Goal: Task Accomplishment & Management: Complete application form

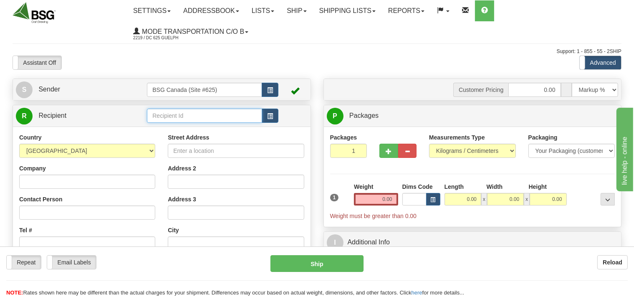
click at [172, 120] on input "text" at bounding box center [204, 115] width 115 height 14
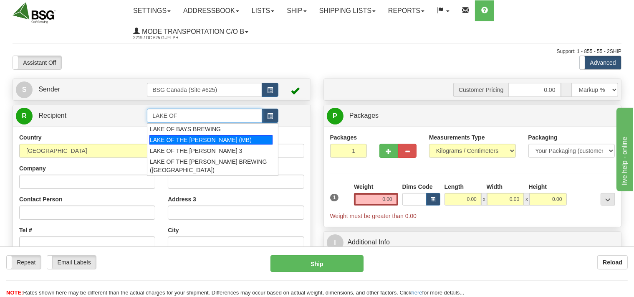
click at [183, 139] on div "LAKE OF THE WOODS (MB)" at bounding box center [210, 139] width 123 height 9
type input "LAKE OF THE WOODS (MB)"
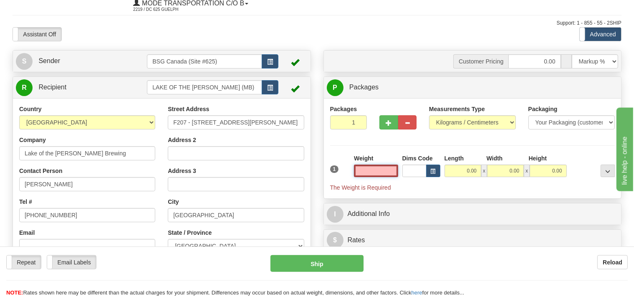
scroll to position [44, 0]
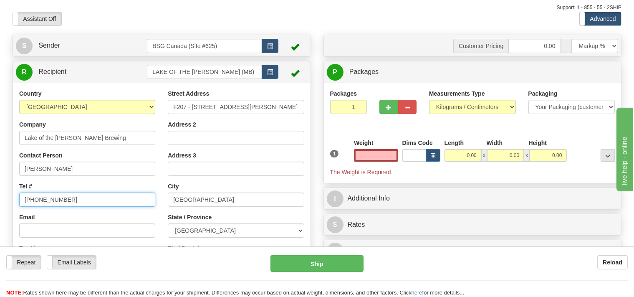
type input "0.00"
drag, startPoint x: 73, startPoint y: 201, endPoint x: 0, endPoint y: 199, distance: 72.6
click at [19, 199] on input "555-555-5555" at bounding box center [87, 199] width 136 height 14
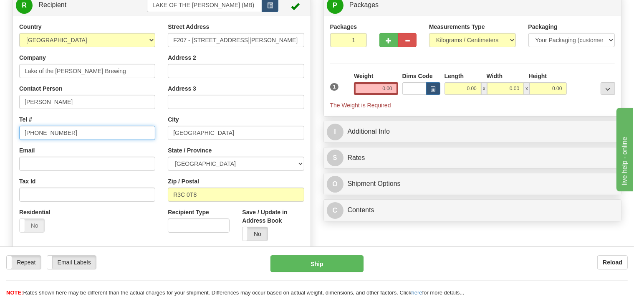
scroll to position [132, 0]
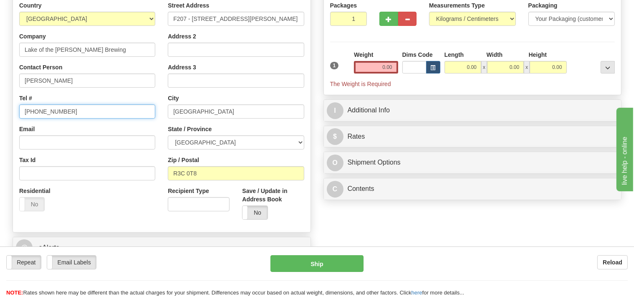
type input "807 468 2337"
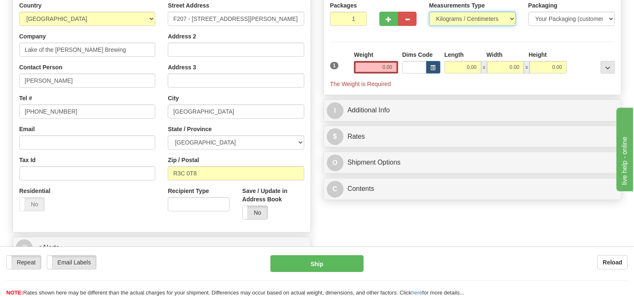
click at [429, 12] on select "Pounds / Inches Kilograms / Centimeters" at bounding box center [472, 19] width 87 height 14
select select "0"
click option "Pounds / Inches" at bounding box center [0, 0] width 0 height 0
type input "2"
click at [359, 17] on input "2" at bounding box center [348, 19] width 37 height 14
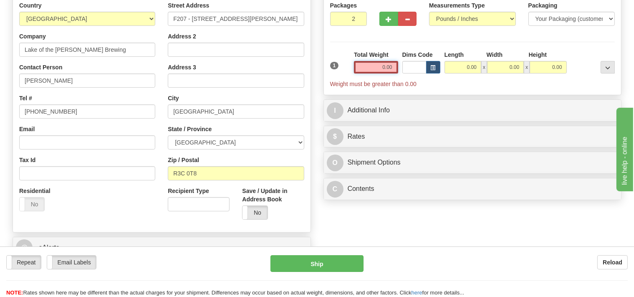
click at [367, 66] on input "0.00" at bounding box center [376, 67] width 44 height 13
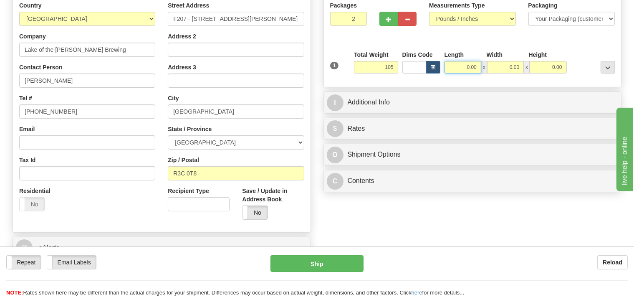
type input "105.00"
click at [452, 65] on input "0.00" at bounding box center [462, 67] width 37 height 13
type input "16.00"
click at [506, 66] on input "0.00" at bounding box center [505, 67] width 37 height 13
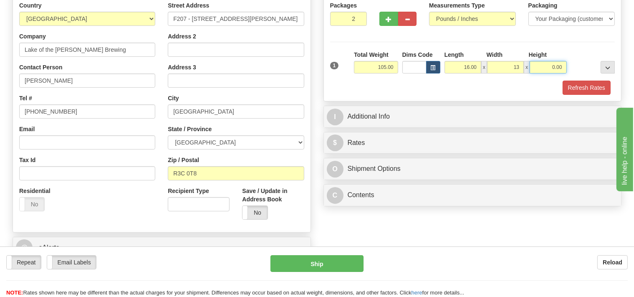
type input "13.00"
click at [542, 66] on input "0.00" at bounding box center [547, 67] width 37 height 13
type input "24.00"
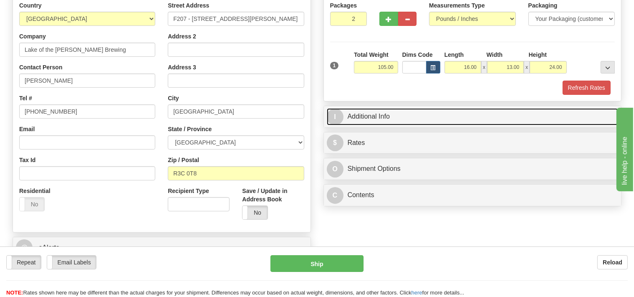
click at [414, 113] on link "I Additional Info" at bounding box center [473, 116] width 292 height 17
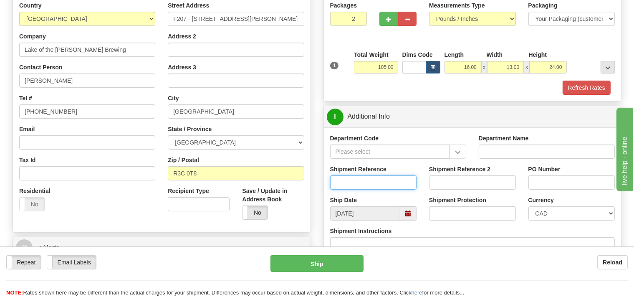
click at [357, 177] on input "Shipment Reference" at bounding box center [373, 182] width 87 height 14
type input "SO170-148055"
click at [583, 91] on button "Refresh Rates" at bounding box center [586, 87] width 48 height 14
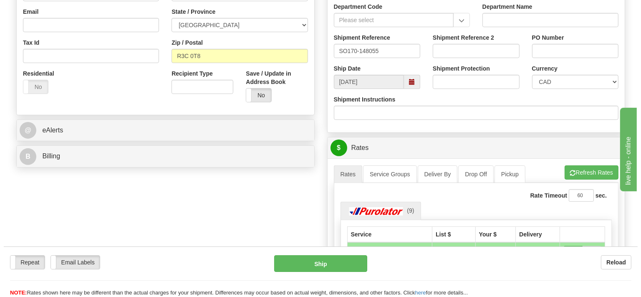
scroll to position [264, 0]
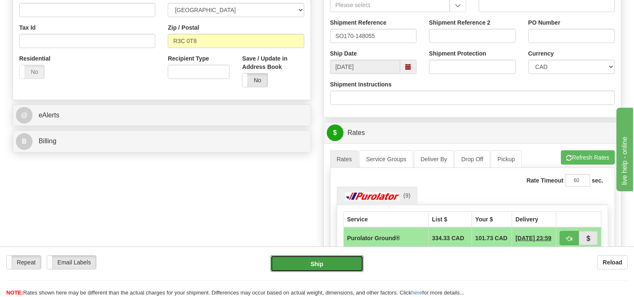
click at [332, 258] on button "Ship" at bounding box center [316, 263] width 93 height 17
type input "260"
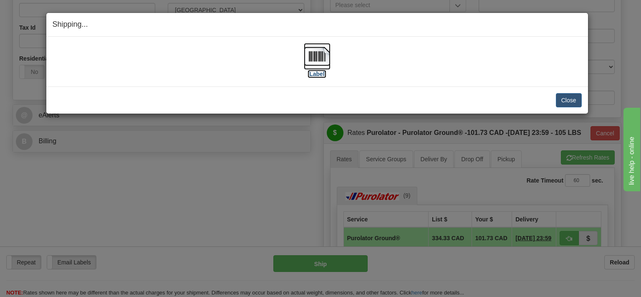
click at [319, 67] on img at bounding box center [317, 56] width 27 height 27
click at [565, 98] on button "Close" at bounding box center [569, 100] width 26 height 14
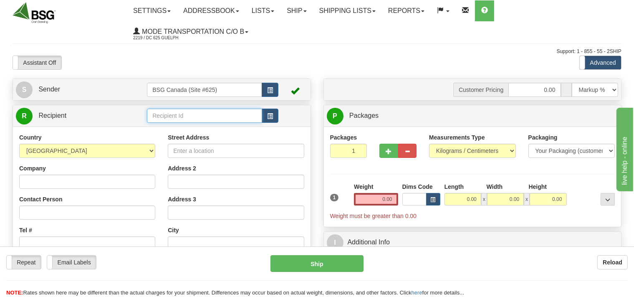
click at [189, 114] on input "text" at bounding box center [204, 115] width 115 height 14
click at [209, 118] on input "text" at bounding box center [204, 115] width 115 height 14
click at [211, 143] on div "MUDDY YORK BREWING" at bounding box center [202, 139] width 107 height 9
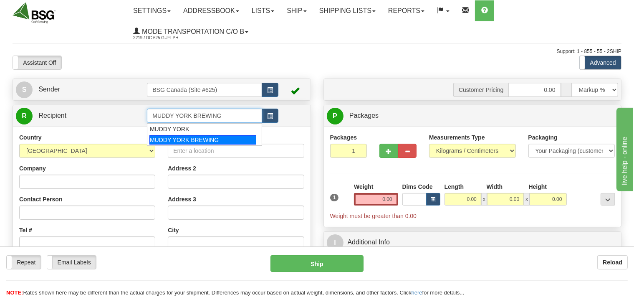
type input "MUDDY YORK BREWING"
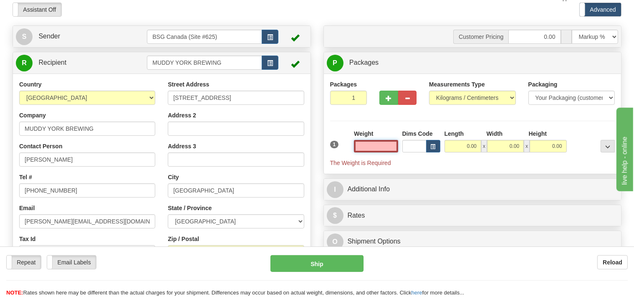
scroll to position [88, 0]
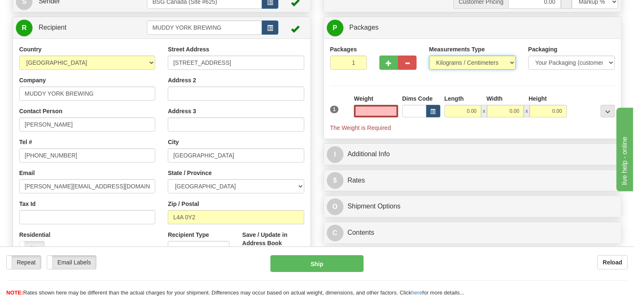
type input "0.00"
click at [429, 55] on select "Pounds / Inches Kilograms / Centimeters" at bounding box center [472, 62] width 87 height 14
select select "0"
click option "Pounds / Inches" at bounding box center [0, 0] width 0 height 0
type input "2"
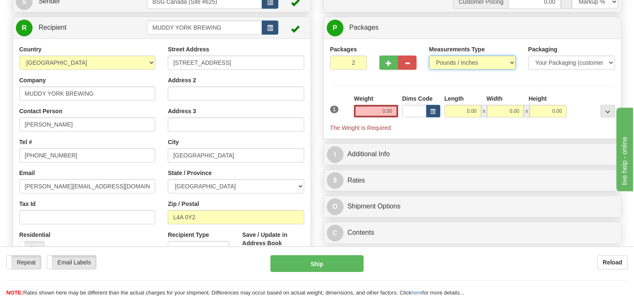
click at [361, 59] on input "2" at bounding box center [348, 62] width 37 height 14
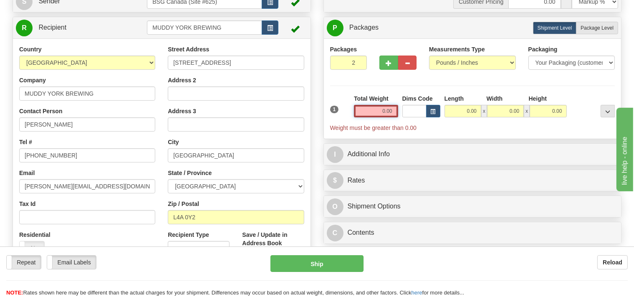
click at [365, 107] on input "0.00" at bounding box center [376, 111] width 44 height 13
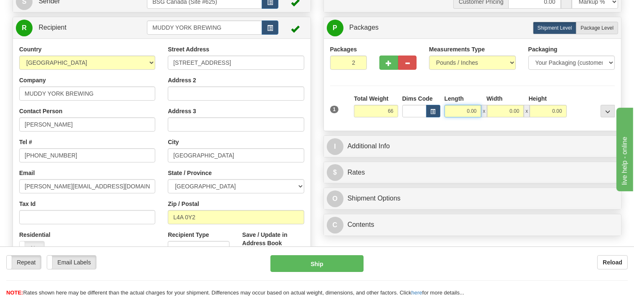
type input "66.00"
click at [455, 110] on input "0.00" at bounding box center [462, 111] width 37 height 13
type input "24.00"
click at [503, 108] on input "0.00" at bounding box center [505, 111] width 37 height 13
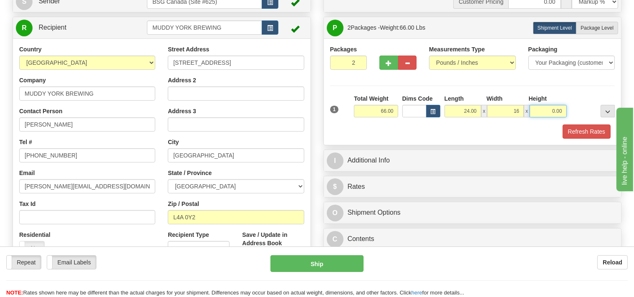
type input "16.00"
click at [542, 106] on input "0.00" at bounding box center [547, 111] width 37 height 13
type input "8.00"
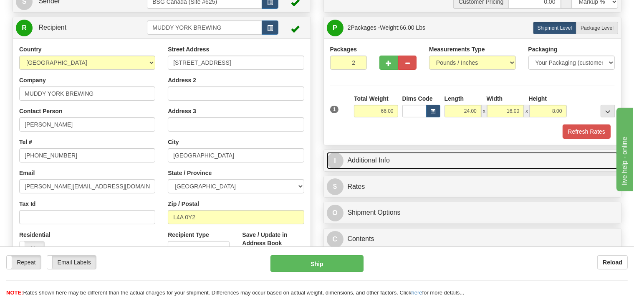
click at [388, 161] on link "I Additional Info" at bounding box center [473, 160] width 292 height 17
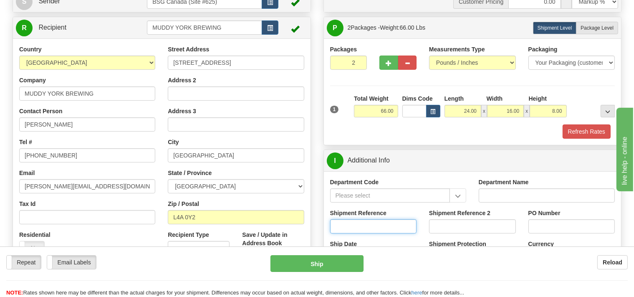
click at [363, 226] on input "Shipment Reference" at bounding box center [373, 226] width 87 height 14
type input "SO170-148447"
click at [565, 133] on button "Refresh Rates" at bounding box center [586, 131] width 48 height 14
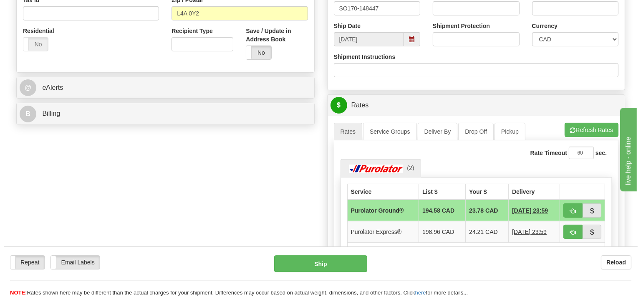
scroll to position [308, 0]
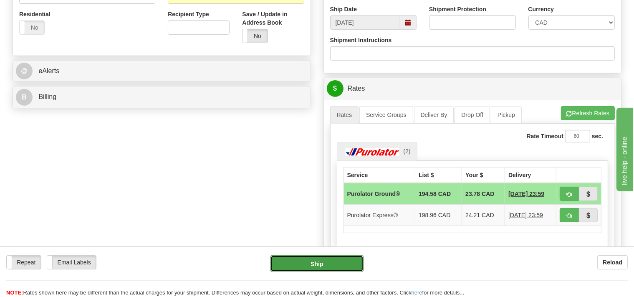
click at [353, 261] on button "Ship" at bounding box center [316, 263] width 93 height 17
type input "260"
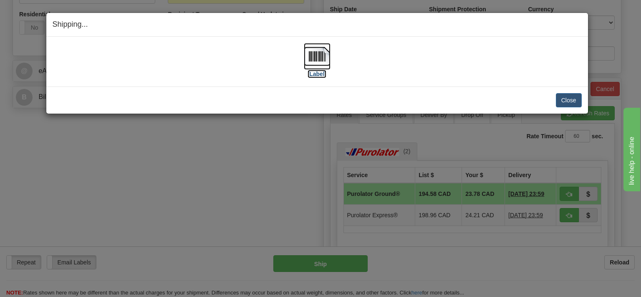
click at [315, 56] on img at bounding box center [317, 56] width 27 height 27
click at [564, 101] on button "Close" at bounding box center [569, 100] width 26 height 14
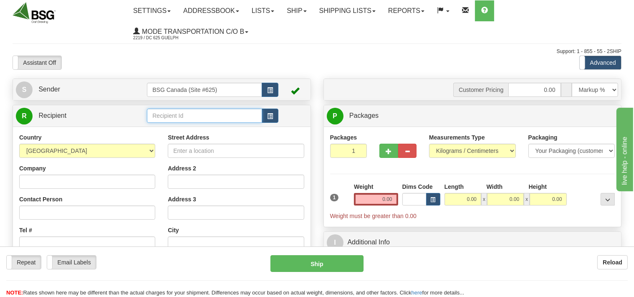
click at [191, 118] on input "text" at bounding box center [204, 115] width 115 height 14
drag, startPoint x: 202, startPoint y: 111, endPoint x: 126, endPoint y: 115, distance: 76.5
click at [147, 115] on input "du pavillion noi" at bounding box center [204, 115] width 115 height 14
drag, startPoint x: 258, startPoint y: 117, endPoint x: 95, endPoint y: 142, distance: 165.0
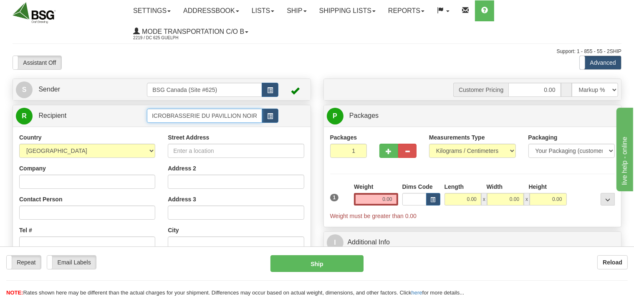
click at [106, 135] on div "R Recipient MICROBRASSERIE DU PAVILLION NOIR" at bounding box center [162, 234] width 298 height 259
type input "MICROBRASSERIE DU PAVILLION NOIR"
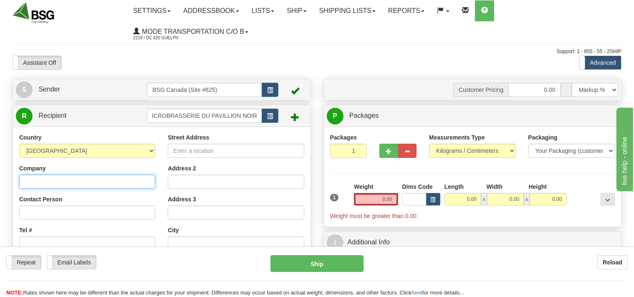
click at [105, 183] on input "Company" at bounding box center [87, 181] width 136 height 14
paste input "520038867880"
type input "520038867880"
drag, startPoint x: 66, startPoint y: 183, endPoint x: 0, endPoint y: 189, distance: 66.2
click at [19, 189] on input "520038867880" at bounding box center [87, 181] width 136 height 14
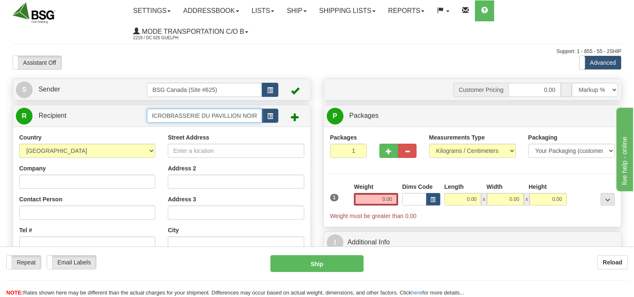
scroll to position [0, 0]
drag, startPoint x: 256, startPoint y: 114, endPoint x: 120, endPoint y: 120, distance: 136.5
click at [147, 120] on input "MICROBRASSERIE DU PAVILLION NOIR" at bounding box center [204, 115] width 115 height 14
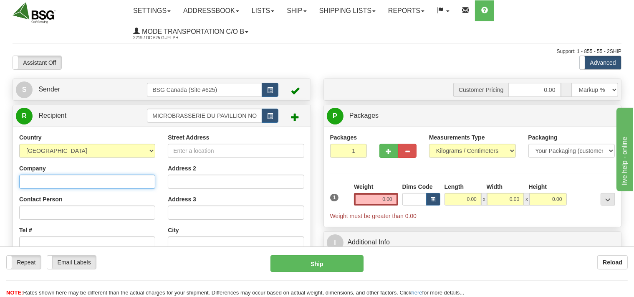
click at [91, 178] on input "Company" at bounding box center [87, 181] width 136 height 14
paste input "MICROBRASSERIE DU PAVILLION NOIR"
type input "MICROBRASSERIE DU PAVILLION NOIR"
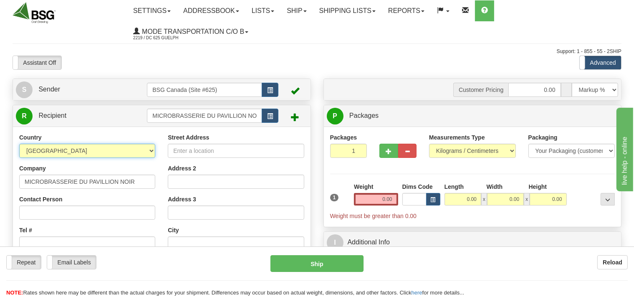
click at [19, 143] on select "AFGHANISTAN ALAND ISLANDS ALBANIA ALGERIA AMERICAN SAMOA ANDORRA ANGOLA ANGUILL…" at bounding box center [87, 150] width 136 height 14
select select "CA"
click option "[GEOGRAPHIC_DATA]" at bounding box center [0, 0] width 0 height 0
click at [196, 150] on input "Street Address" at bounding box center [236, 150] width 136 height 14
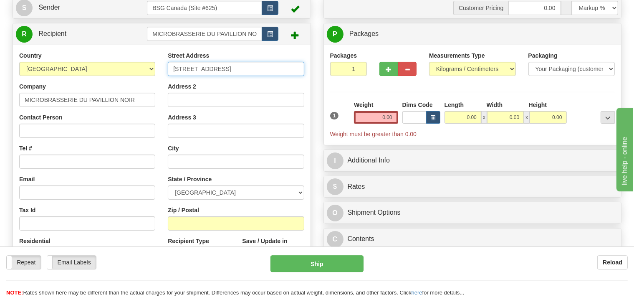
scroll to position [88, 0]
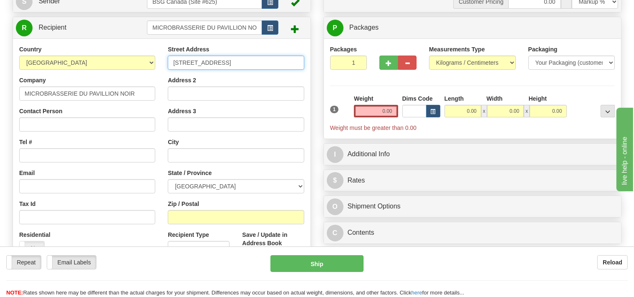
type input "756 Rue des Croisieres"
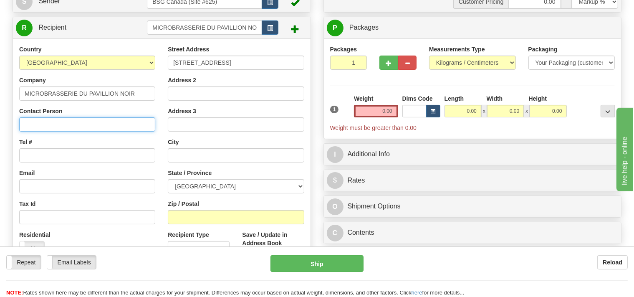
click at [58, 122] on input "Contact Person" at bounding box center [87, 124] width 136 height 14
type input "Sean"
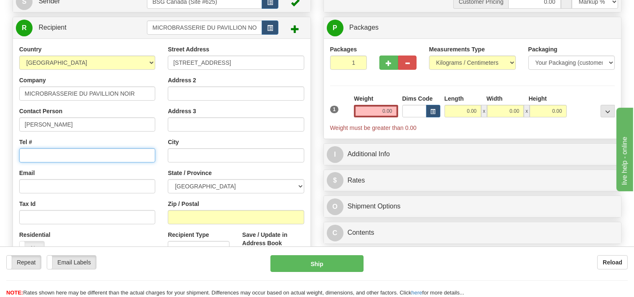
click at [45, 159] on input "Tel #" at bounding box center [87, 155] width 136 height 14
type input "438 869 3634"
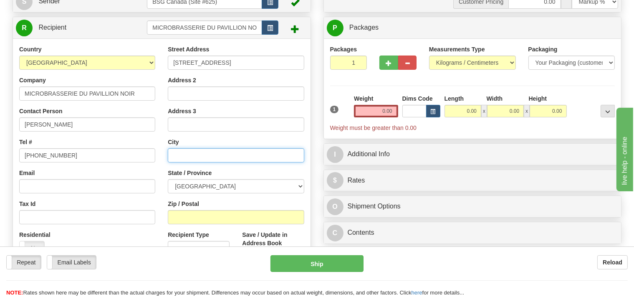
click at [191, 155] on input "text" at bounding box center [236, 155] width 136 height 14
click at [182, 154] on input "La baie" at bounding box center [236, 155] width 136 height 14
type input "La Baie"
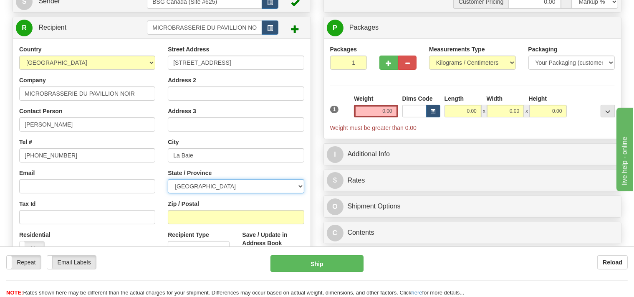
click at [168, 179] on select "ALBERTA BRITISH COLUMBIA MANITOBA NEW BRUNSWICK NEWFOUNDLAND NOVA SCOTIA NUNAVU…" at bounding box center [236, 186] width 136 height 14
select select "QC"
click option "[GEOGRAPHIC_DATA]" at bounding box center [0, 0] width 0 height 0
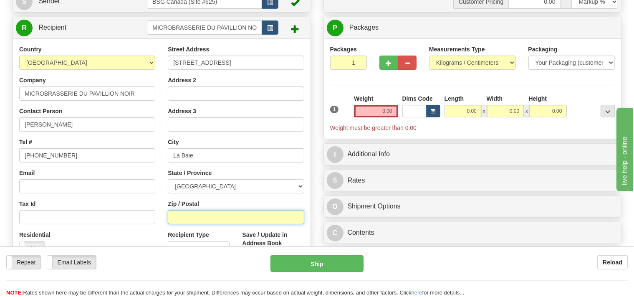
click at [203, 217] on input "Zip / Postal" at bounding box center [236, 217] width 136 height 14
type input "G7B 2X3"
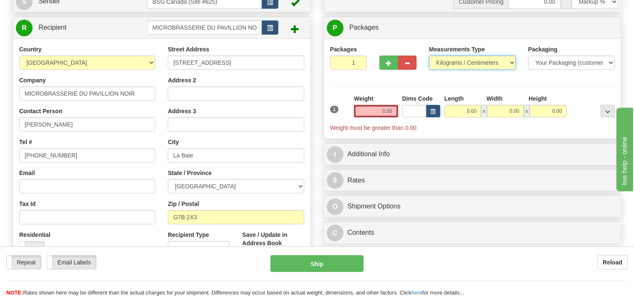
click at [429, 55] on select "Pounds / Inches Kilograms / Centimeters" at bounding box center [472, 62] width 87 height 14
select select "0"
click option "Pounds / Inches" at bounding box center [0, 0] width 0 height 0
click at [370, 109] on input "0.00" at bounding box center [376, 111] width 44 height 13
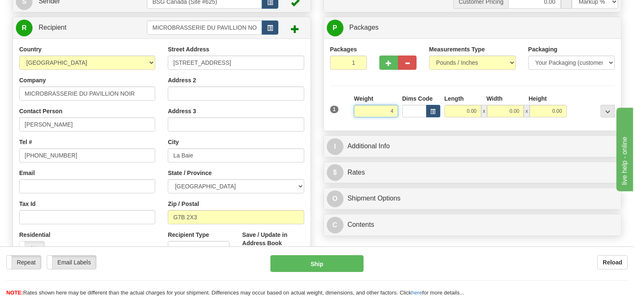
type input "48"
type input "2"
click at [358, 60] on input "2" at bounding box center [348, 62] width 37 height 14
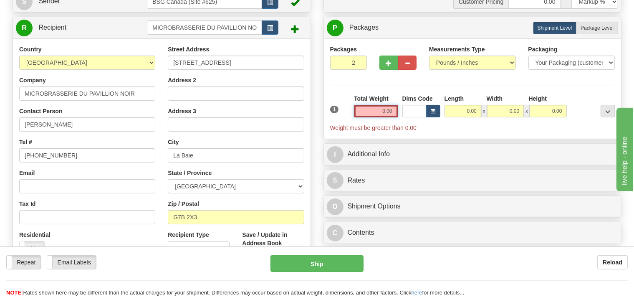
click at [375, 105] on input "0.00" at bounding box center [376, 111] width 44 height 13
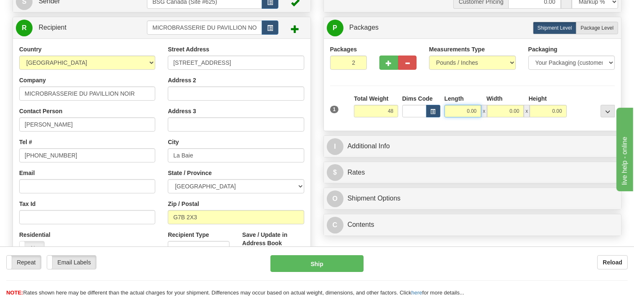
type input "48.00"
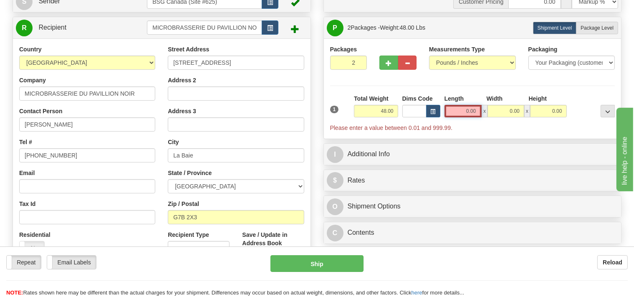
click at [461, 112] on input "0.00" at bounding box center [463, 111] width 38 height 13
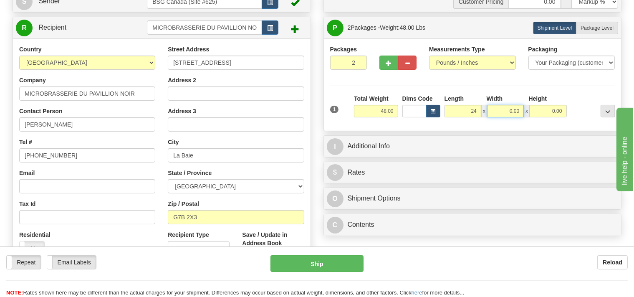
type input "24.00"
click at [507, 108] on input "0.00" at bounding box center [505, 111] width 37 height 13
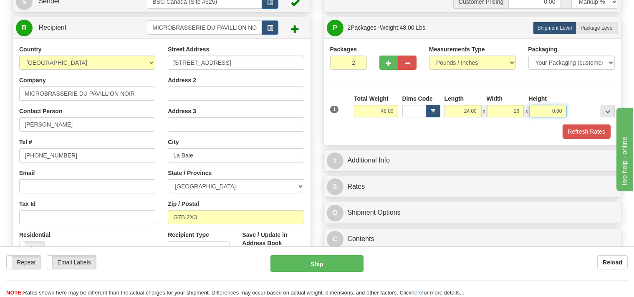
type input "16.00"
click at [548, 108] on input "0.00" at bounding box center [547, 111] width 37 height 13
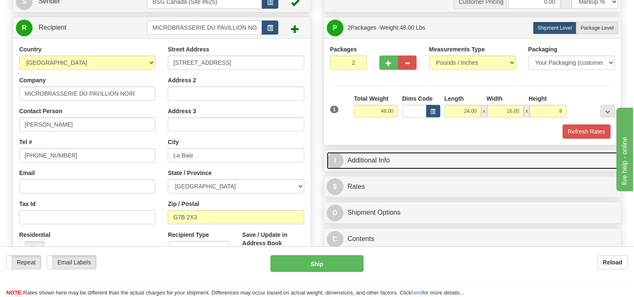
type input "8.00"
click at [417, 159] on link "I Additional Info" at bounding box center [473, 160] width 292 height 17
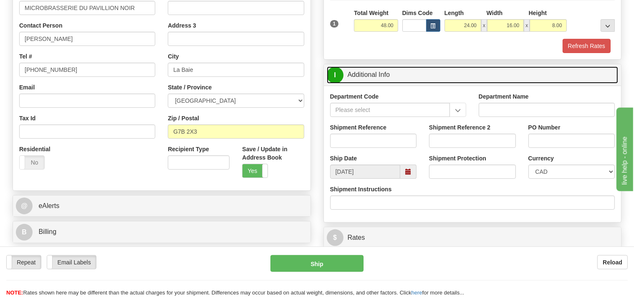
scroll to position [176, 0]
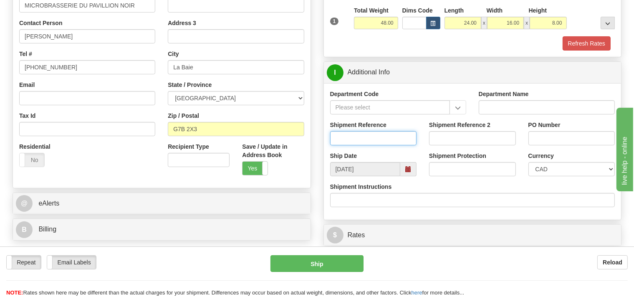
click at [341, 139] on input "Shipment Reference" at bounding box center [373, 138] width 87 height 14
type input "SO170-148365"
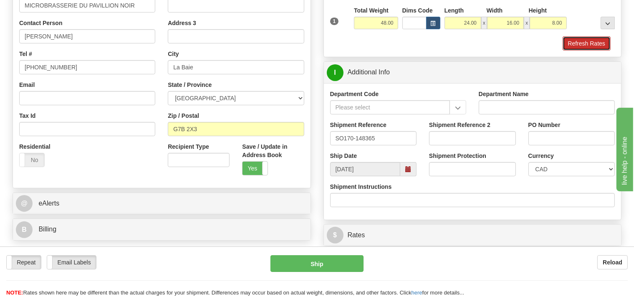
click at [586, 43] on button "Refresh Rates" at bounding box center [586, 43] width 48 height 14
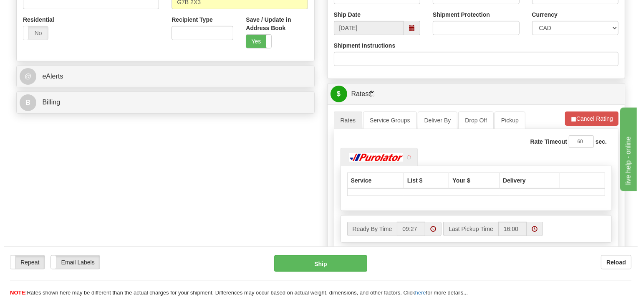
scroll to position [308, 0]
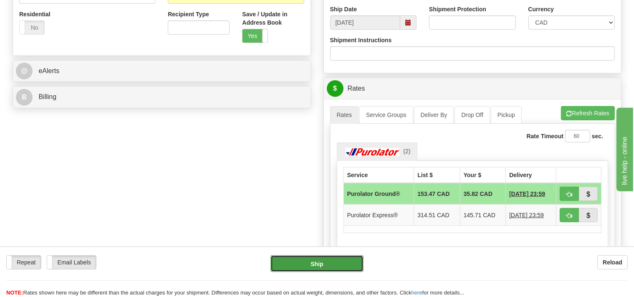
click at [344, 260] on button "Ship" at bounding box center [316, 263] width 93 height 17
type input "260"
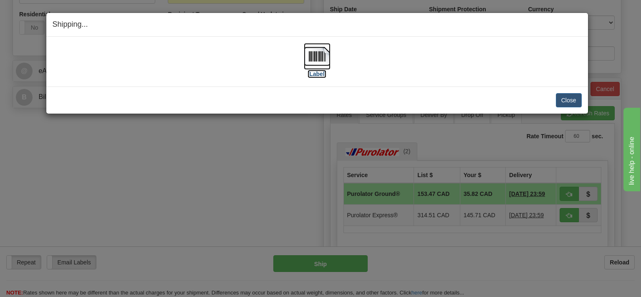
click at [319, 58] on img at bounding box center [317, 56] width 27 height 27
click at [566, 100] on button "Close" at bounding box center [569, 100] width 26 height 14
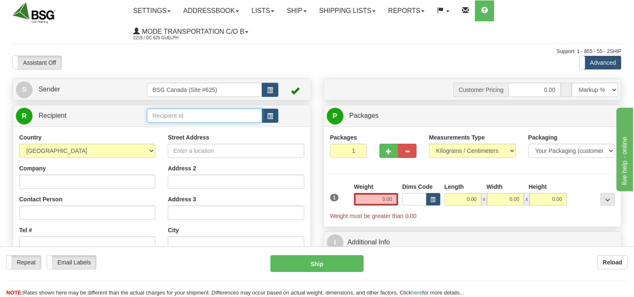
click at [153, 114] on input "text" at bounding box center [204, 115] width 115 height 14
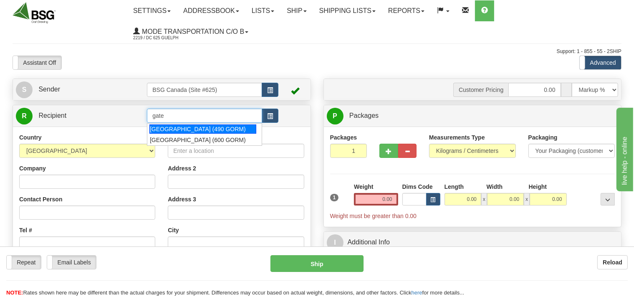
click at [172, 128] on div "GATEWAY CITY (490 GORM)" at bounding box center [202, 128] width 107 height 9
type input "GATEWAY CITY (490 GORM)"
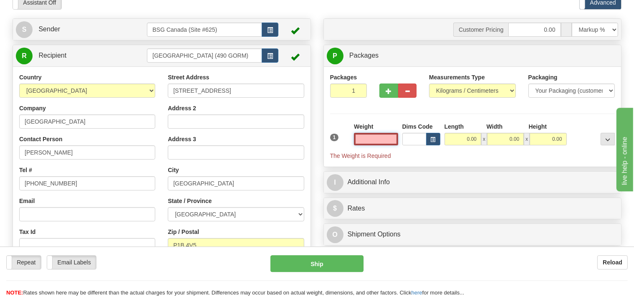
scroll to position [88, 0]
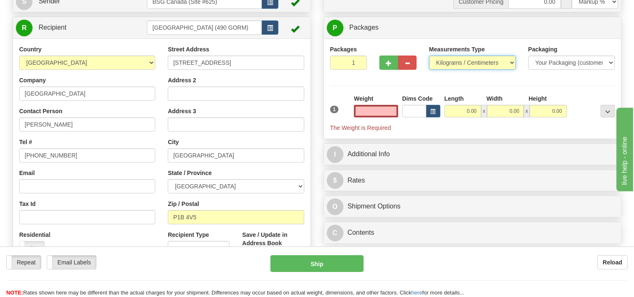
type input "0.00"
click at [429, 55] on select "Pounds / Inches Kilograms / Centimeters" at bounding box center [472, 62] width 87 height 14
select select "0"
click option "Pounds / Inches" at bounding box center [0, 0] width 0 height 0
click at [365, 110] on input "0.00" at bounding box center [376, 111] width 44 height 13
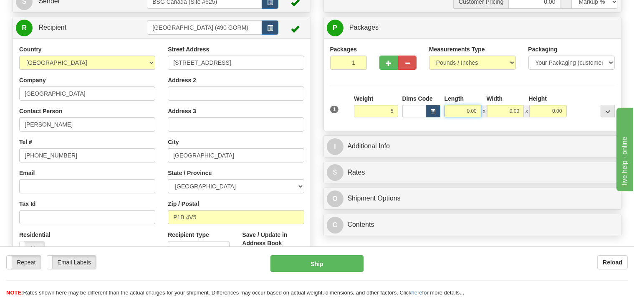
type input "5.00"
click at [460, 111] on input "0.00" at bounding box center [462, 111] width 37 height 13
type input "8.00"
click at [505, 106] on input "0.00" at bounding box center [505, 111] width 37 height 13
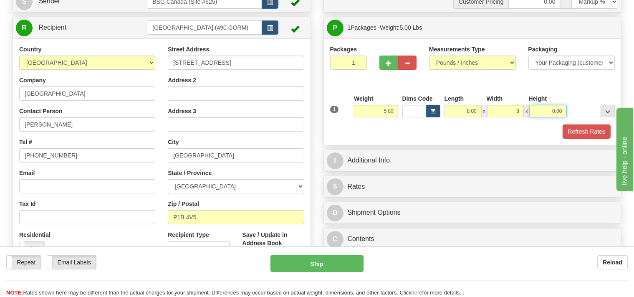
type input "8.00"
click at [540, 106] on input "0.00" at bounding box center [547, 111] width 37 height 13
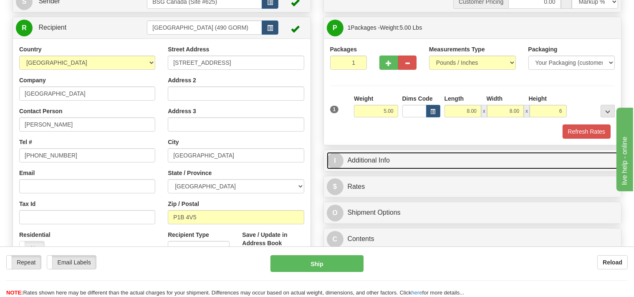
type input "6.00"
click at [393, 164] on link "I Additional Info" at bounding box center [473, 160] width 292 height 17
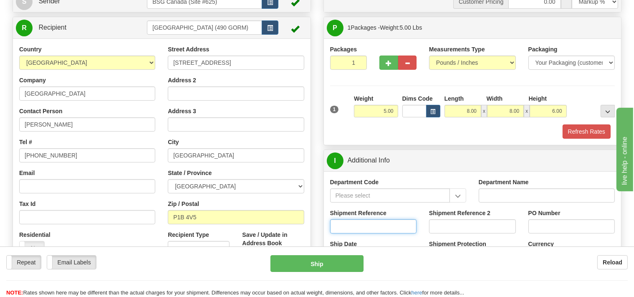
click at [350, 226] on input "Shipment Reference" at bounding box center [373, 226] width 87 height 14
type input "SO170-148389"
click at [576, 129] on button "Refresh Rates" at bounding box center [586, 131] width 48 height 14
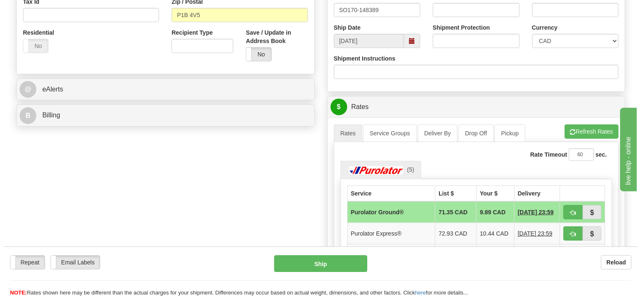
scroll to position [308, 0]
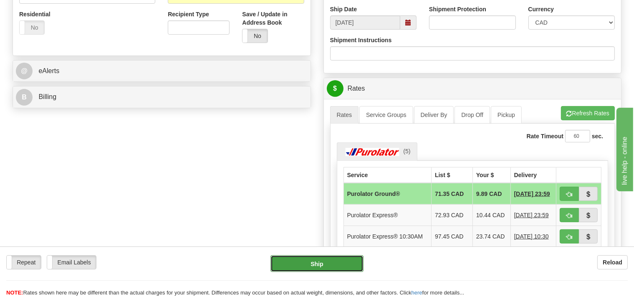
click at [347, 258] on button "Ship" at bounding box center [316, 263] width 93 height 17
type input "260"
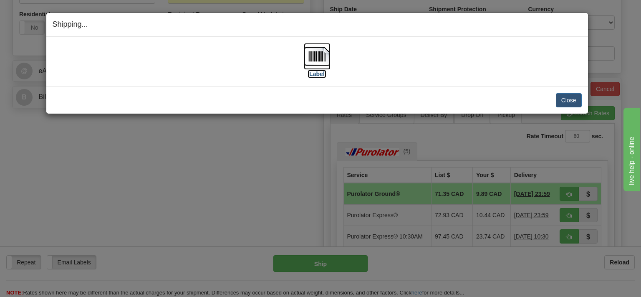
click at [313, 58] on img at bounding box center [317, 56] width 27 height 27
click at [566, 100] on button "Close" at bounding box center [569, 100] width 26 height 14
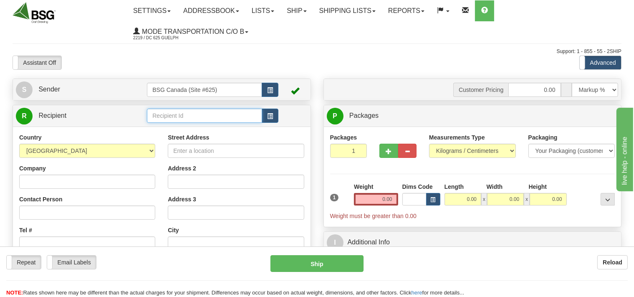
drag, startPoint x: 156, startPoint y: 117, endPoint x: 159, endPoint y: 108, distance: 9.9
click at [156, 117] on input "text" at bounding box center [204, 115] width 115 height 14
click at [168, 118] on input "text" at bounding box center [204, 115] width 115 height 14
click at [170, 123] on ul "GILLINGHAM BREWING CO" at bounding box center [204, 129] width 115 height 12
click at [170, 126] on div "GILLINGHAM BREWING CO" at bounding box center [202, 128] width 107 height 9
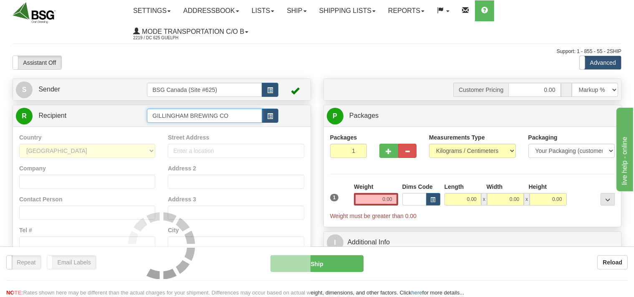
type input "GILLINGHAM BREWING CO"
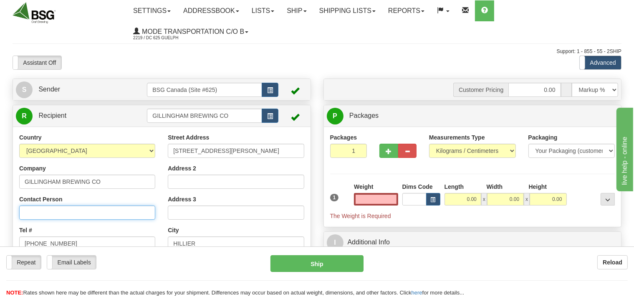
type input "0.00"
click at [57, 209] on input "Contact Person" at bounding box center [87, 212] width 136 height 14
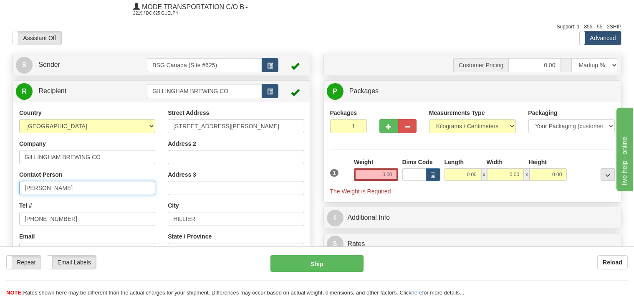
scroll to position [44, 0]
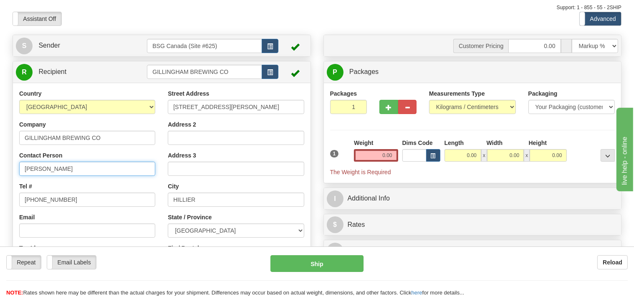
type input "[PERSON_NAME]"
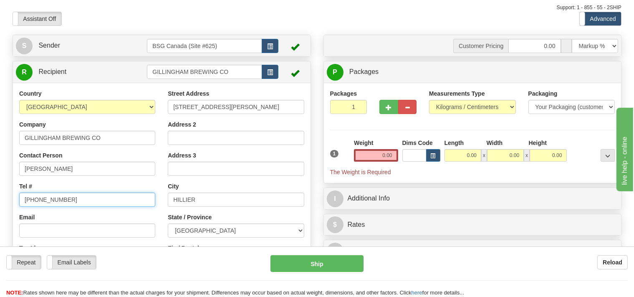
drag, startPoint x: 66, startPoint y: 203, endPoint x: 20, endPoint y: 201, distance: 45.5
click at [20, 201] on input "[PHONE_NUMBER]" at bounding box center [87, 199] width 136 height 14
type input "[PHONE_NUMBER]"
click at [429, 100] on select "Pounds / Inches Kilograms / Centimeters" at bounding box center [472, 107] width 87 height 14
select select "0"
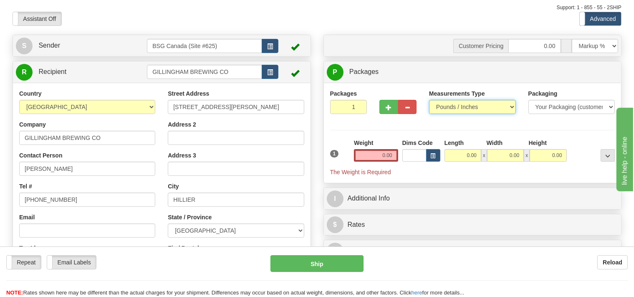
click option "Pounds / Inches" at bounding box center [0, 0] width 0 height 0
click at [373, 156] on input "0.00" at bounding box center [376, 155] width 44 height 13
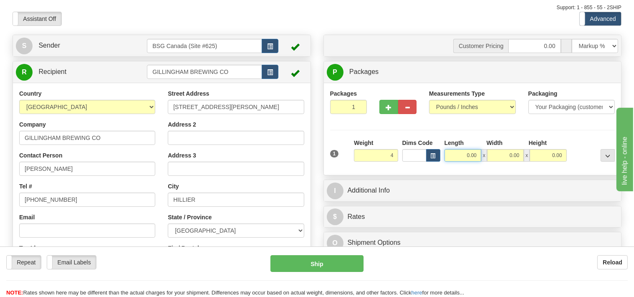
type input "4.00"
click at [457, 157] on input "0.00" at bounding box center [462, 155] width 37 height 13
type input "8.00"
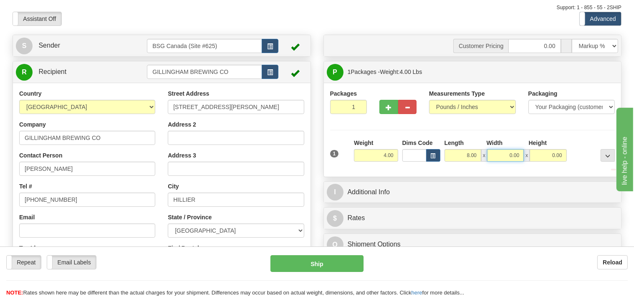
click at [499, 156] on input "0.00" at bounding box center [505, 155] width 37 height 13
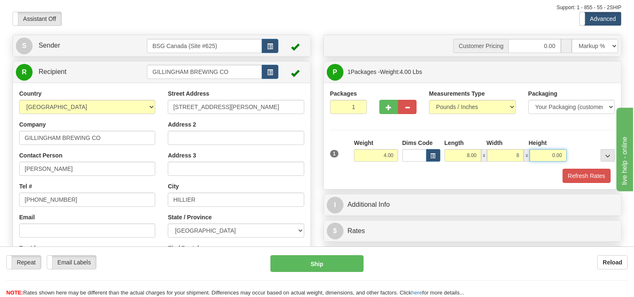
type input "8.00"
click at [536, 153] on input "0.00" at bounding box center [547, 155] width 37 height 13
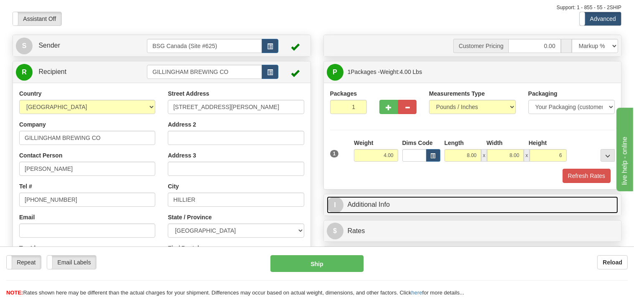
type input "6.00"
click at [411, 205] on link "I Additional Info" at bounding box center [473, 204] width 292 height 17
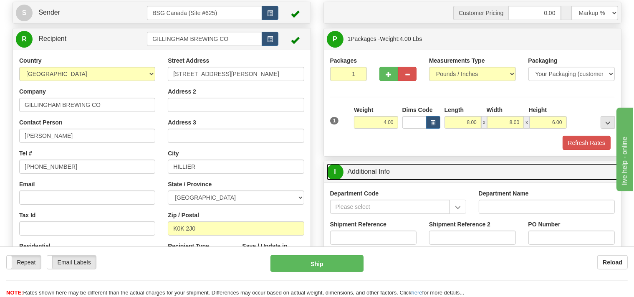
scroll to position [132, 0]
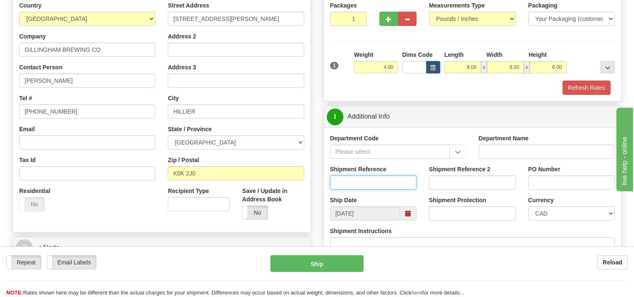
click at [346, 184] on input "Shipment Reference" at bounding box center [373, 182] width 87 height 14
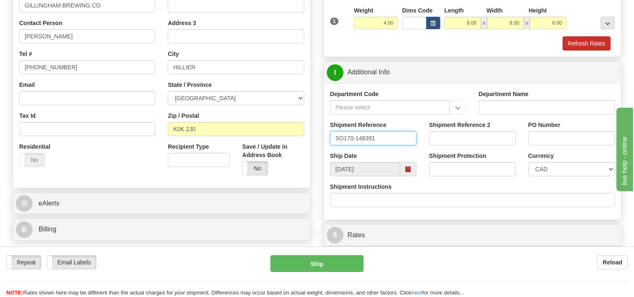
type input "SO170-148391"
click at [575, 49] on button "Refresh Rates" at bounding box center [586, 43] width 48 height 14
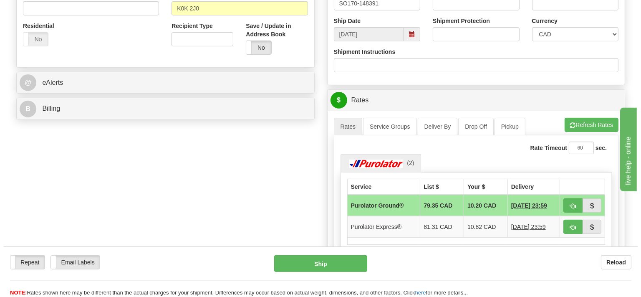
scroll to position [308, 0]
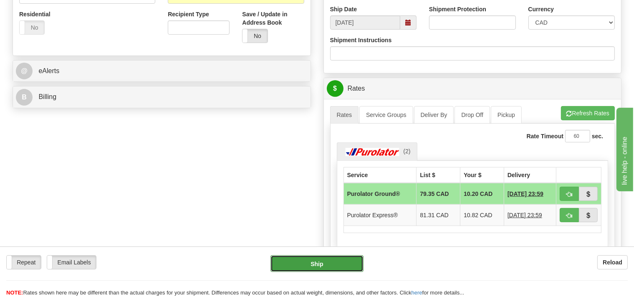
click at [324, 266] on button "Ship" at bounding box center [316, 263] width 93 height 17
type input "260"
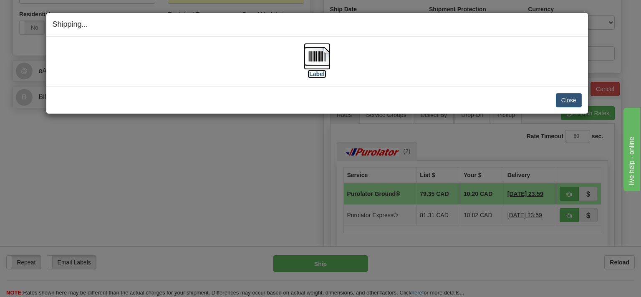
click at [319, 58] on img at bounding box center [317, 56] width 27 height 27
